Goal: Task Accomplishment & Management: Manage account settings

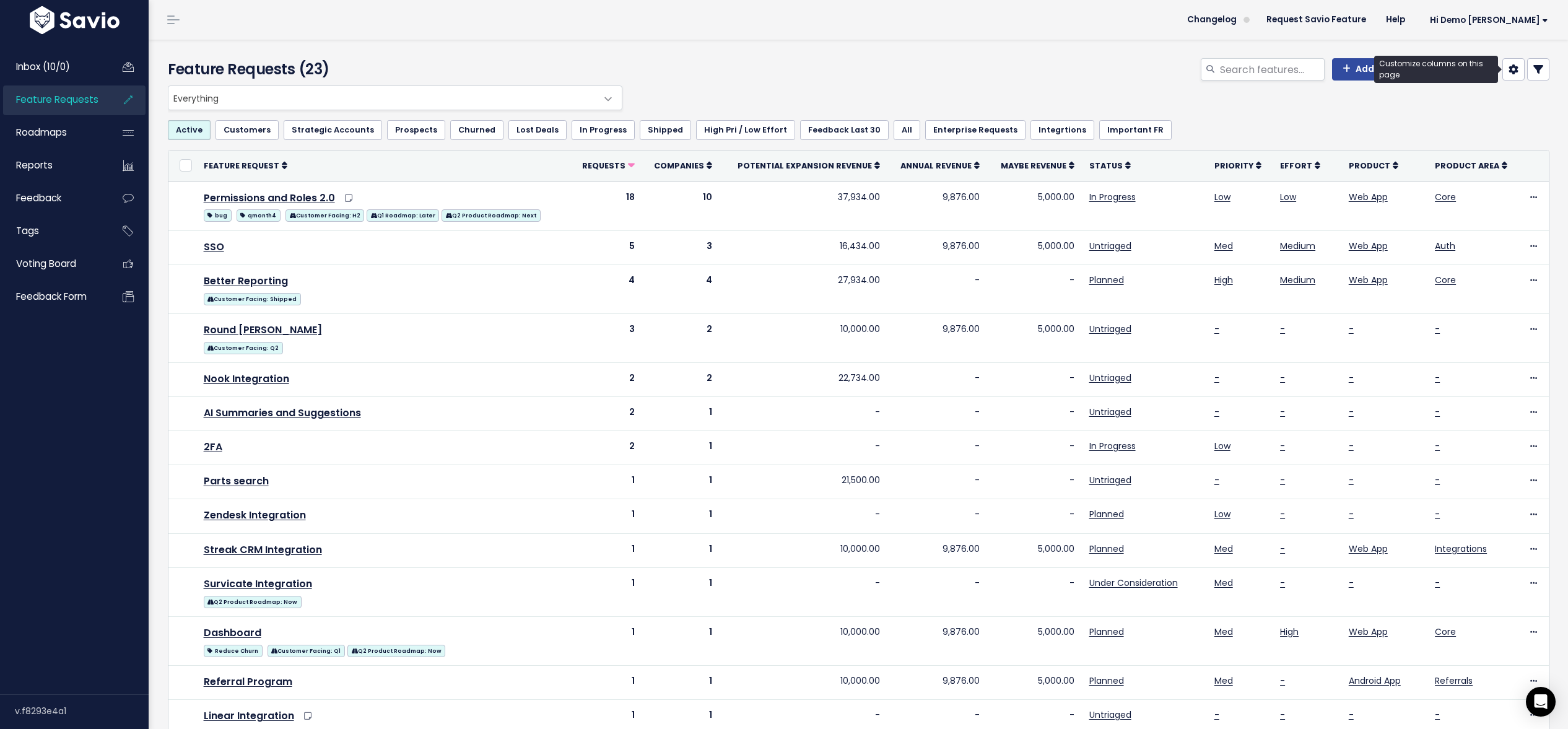
click at [1518, 70] on icon at bounding box center [1514, 70] width 10 height 10
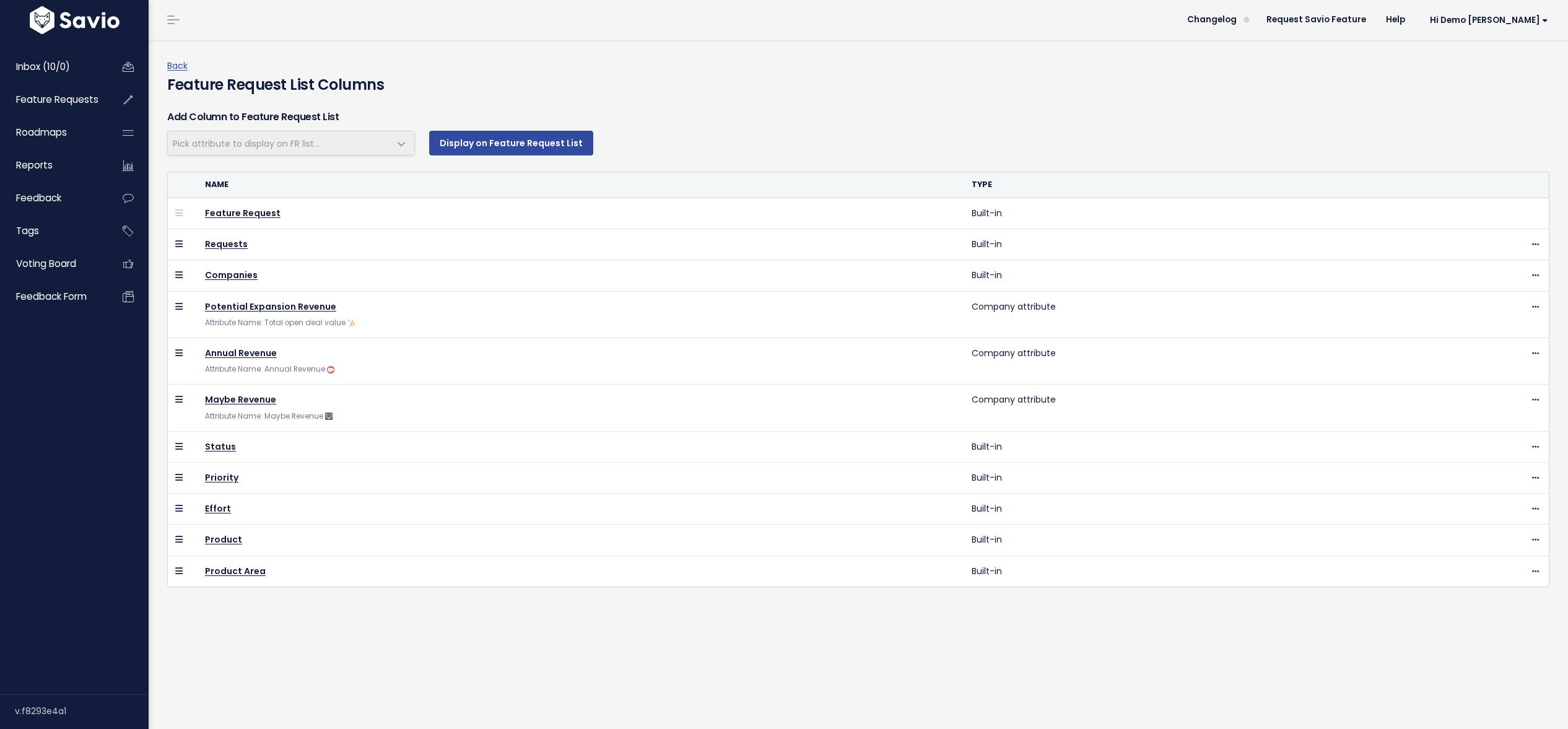
select select
click at [34, 97] on span "Feature Requests" at bounding box center [58, 100] width 82 height 13
